Goal: Navigation & Orientation: Find specific page/section

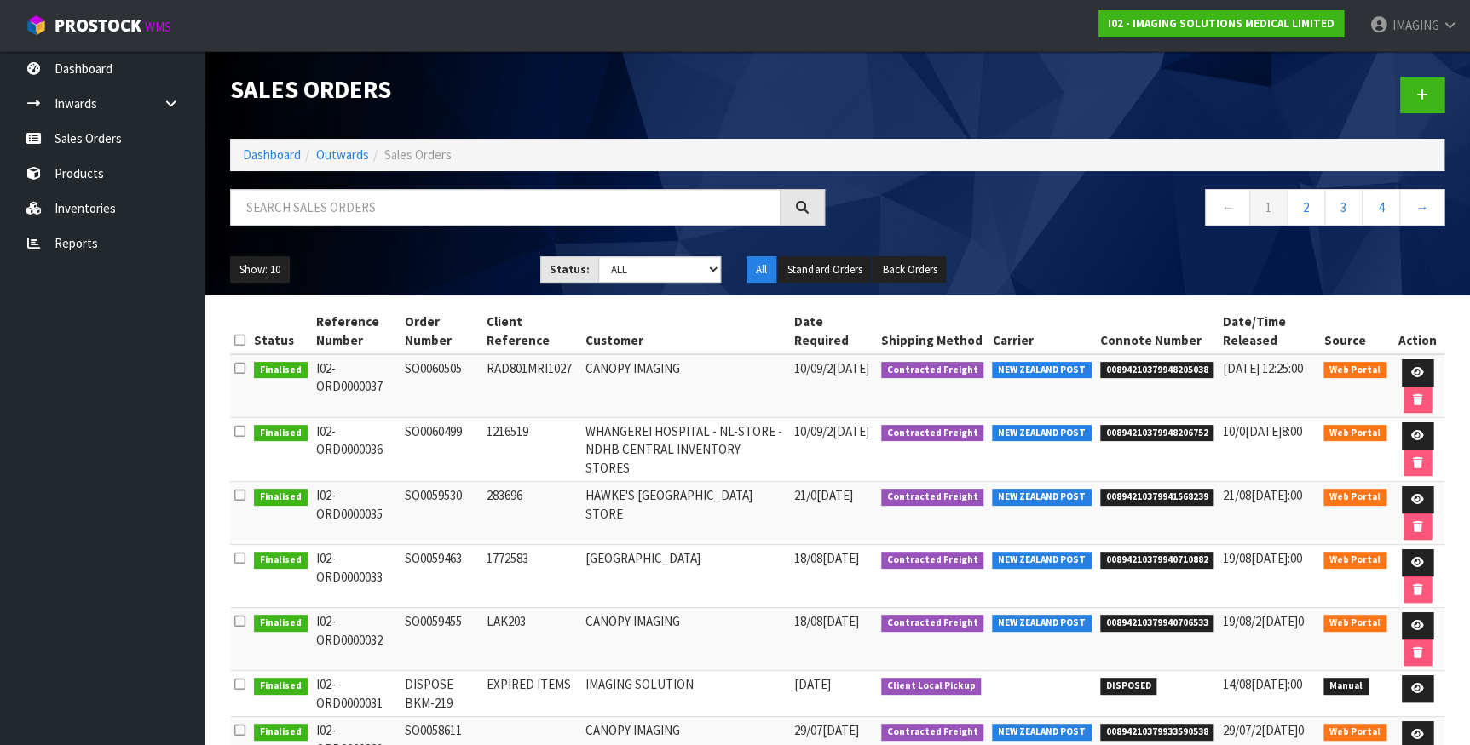
click at [102, 423] on ul "Dashboard Inwards Purchase Orders Receipts Sales Orders Products Inventories Re…" at bounding box center [102, 398] width 204 height 694
click at [107, 204] on link "Inventories" at bounding box center [102, 208] width 204 height 35
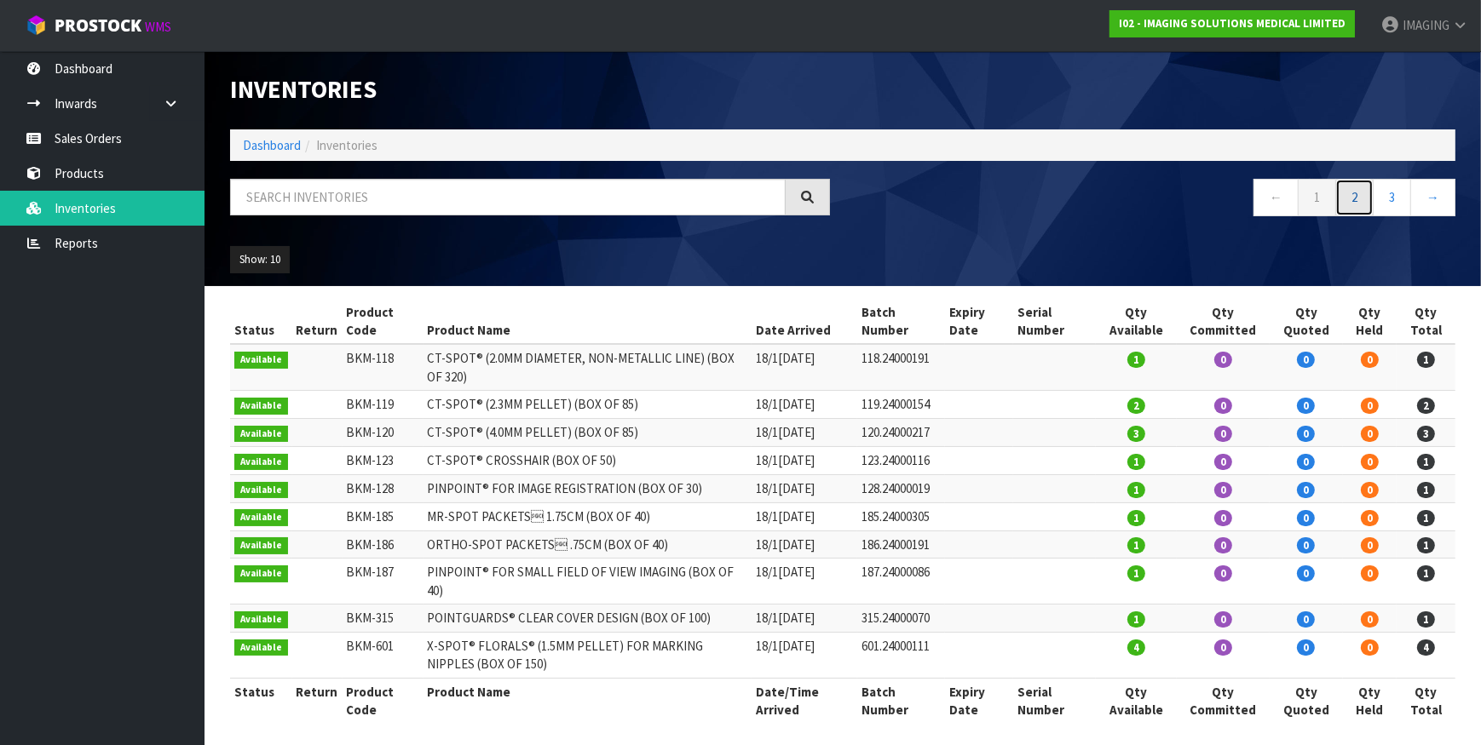
click at [1358, 198] on link "2" at bounding box center [1354, 197] width 38 height 37
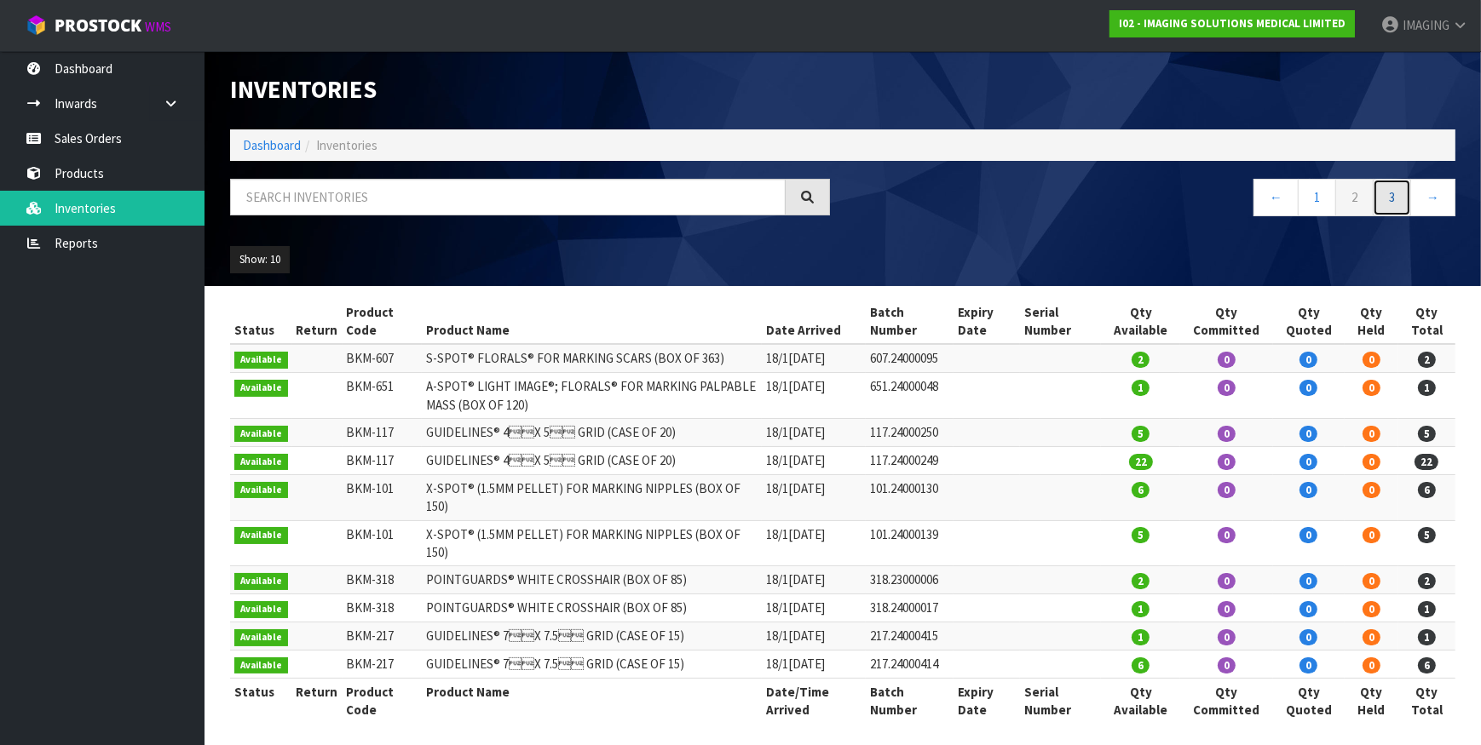
click at [1396, 195] on link "3" at bounding box center [1391, 197] width 38 height 37
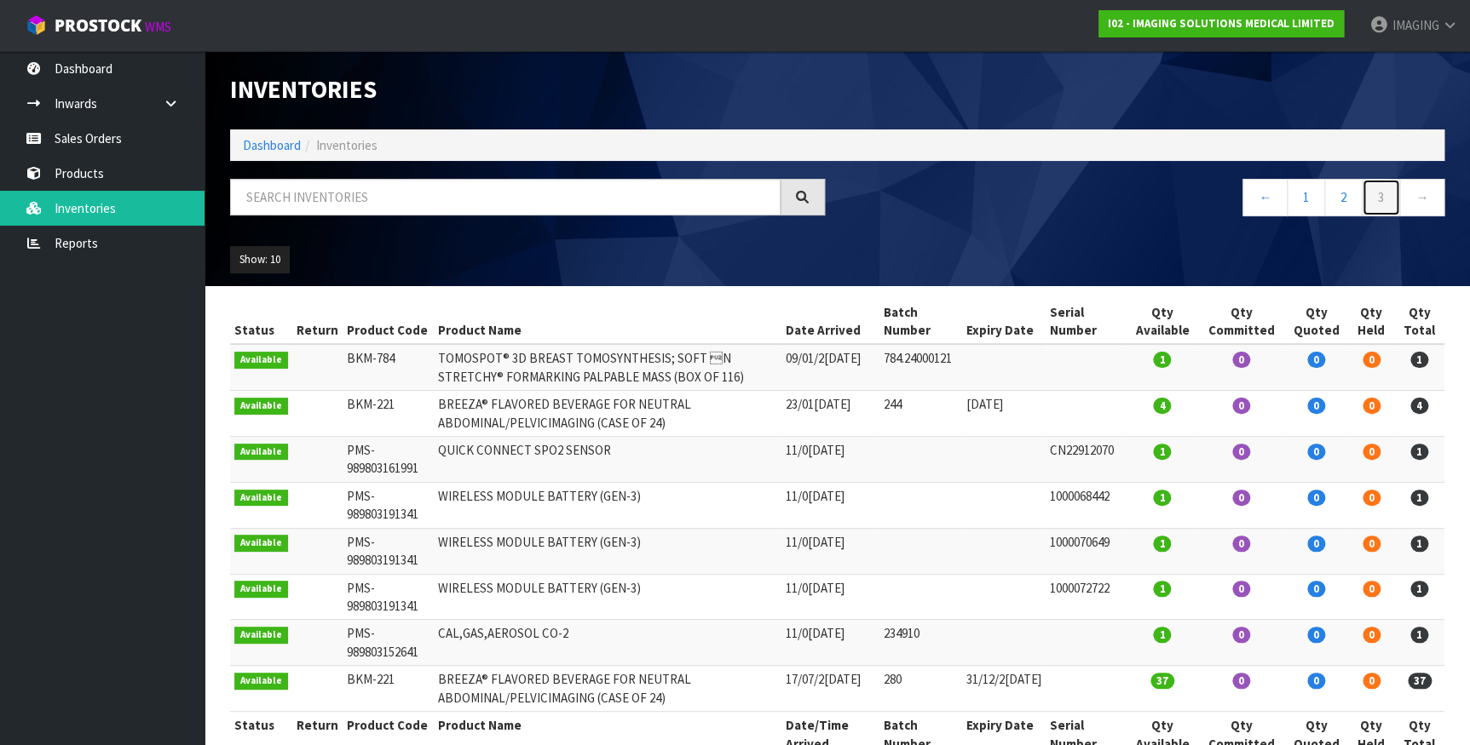
click at [1377, 195] on link "3" at bounding box center [1380, 197] width 38 height 37
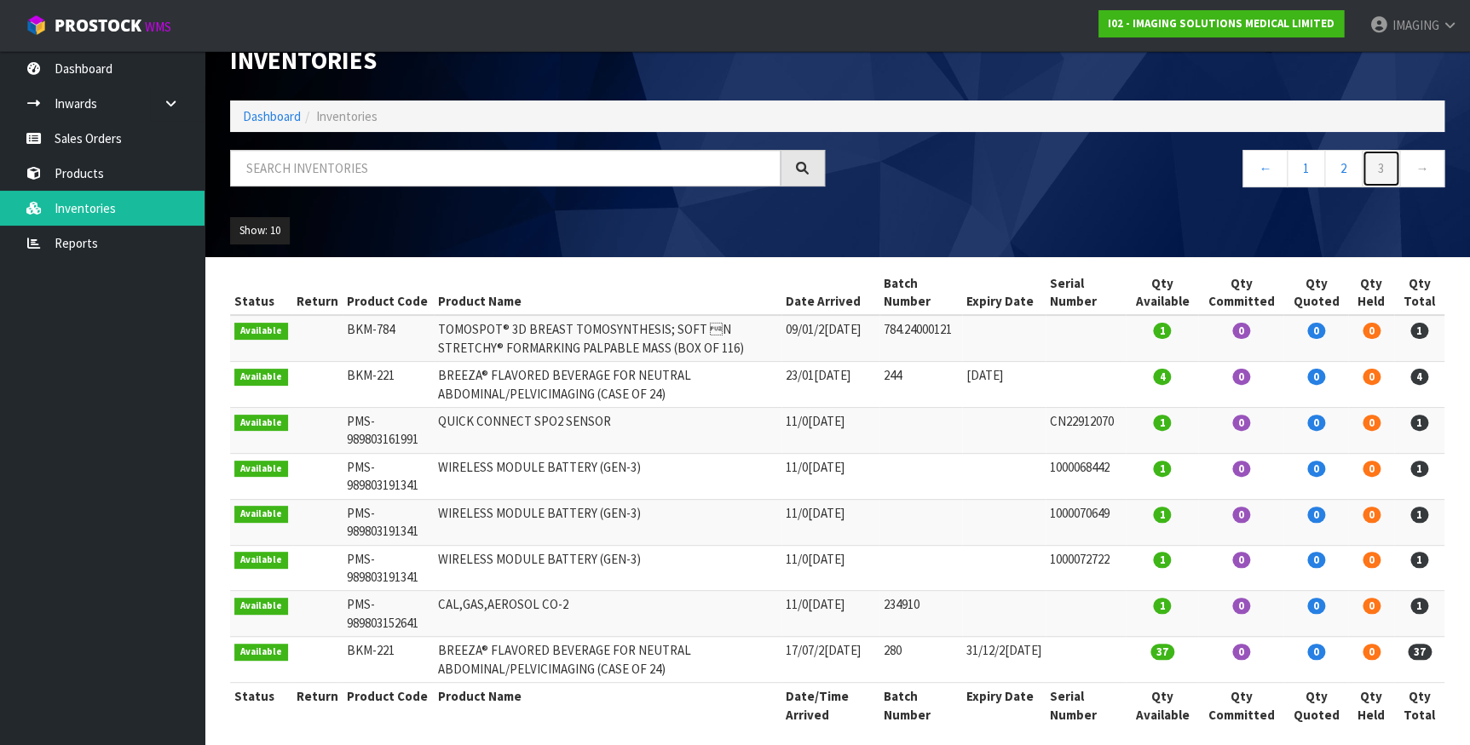
scroll to position [43, 0]
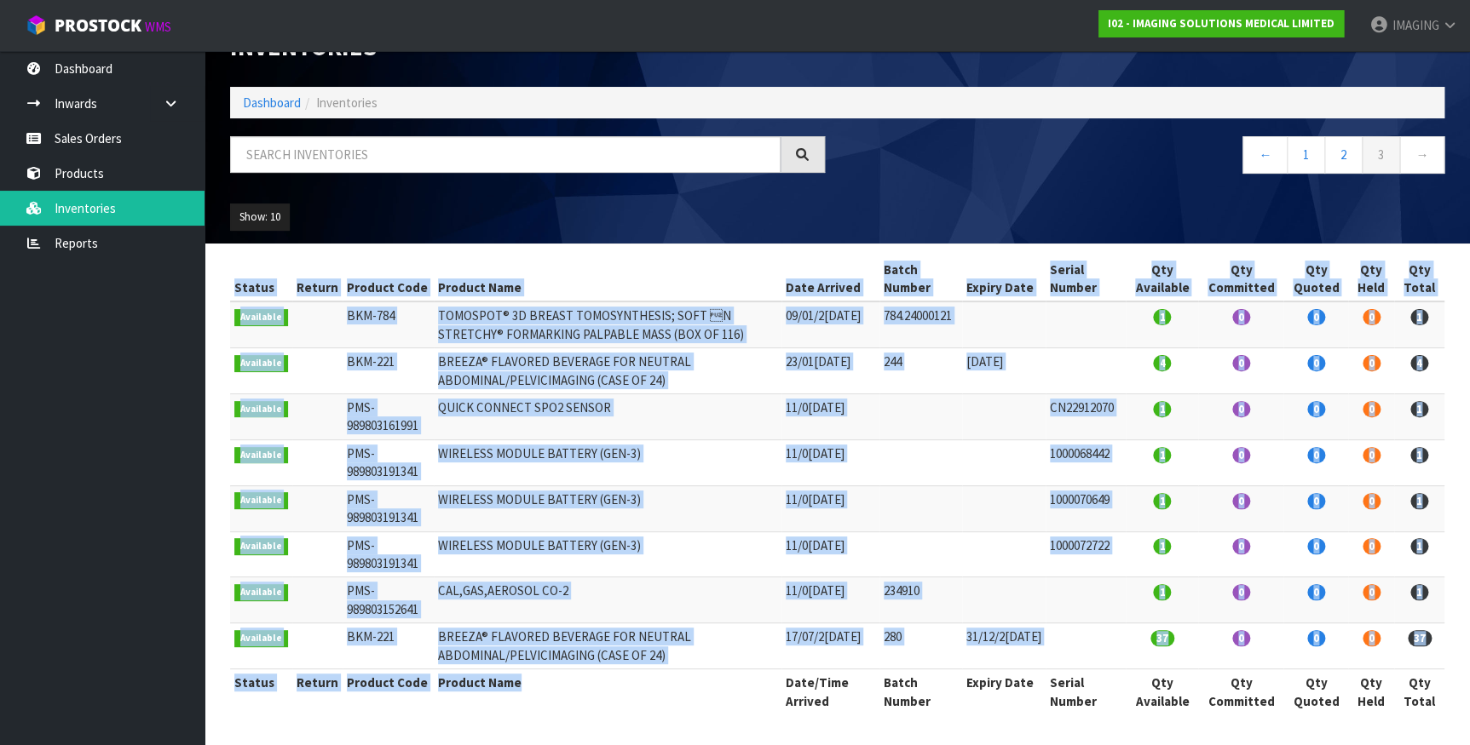
click at [573, 714] on div "Status Return Product Code Product Name Date Arrived Batch Number Expiry Date S…" at bounding box center [837, 494] width 1214 height 476
drag, startPoint x: 573, startPoint y: 714, endPoint x: 579, endPoint y: 722, distance: 10.3
click at [579, 723] on div "Status Return Product Code Product Name Date Arrived Batch Number Expiry Date S…" at bounding box center [837, 494] width 1214 height 476
